Goal: Information Seeking & Learning: Find contact information

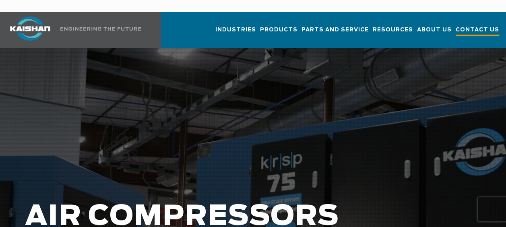
click at [475, 25] on span "Contact Us" at bounding box center [476, 30] width 43 height 11
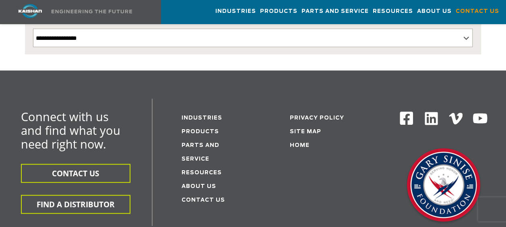
scroll to position [386, 0]
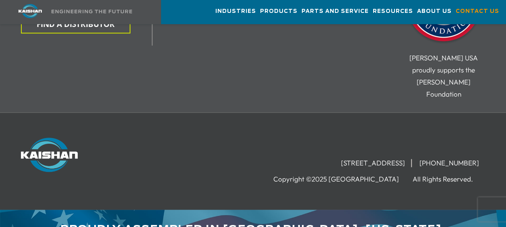
drag, startPoint x: 420, startPoint y: 138, endPoint x: 282, endPoint y: 131, distance: 138.1
click at [282, 138] on div "15445 Industrial Park Drive, Loxley, AL 36551 (251) 257-0586 Copyright ©2025 Ka…" at bounding box center [332, 161] width 303 height 47
copy li "[STREET_ADDRESS]"
